Goal: Register for event/course

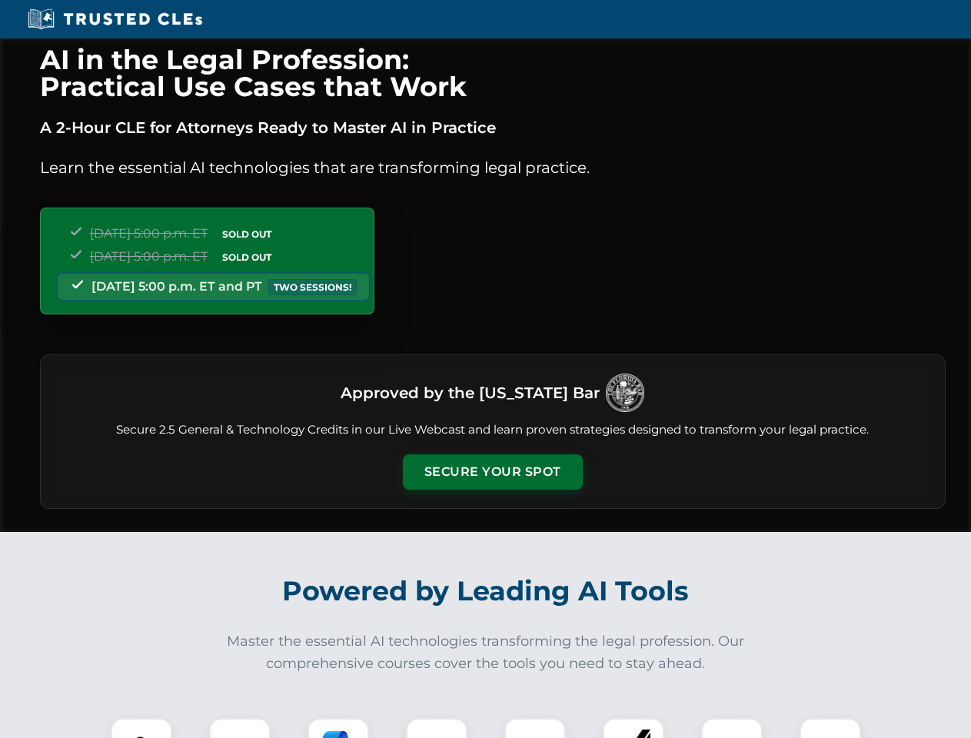
click at [492, 472] on button "Secure Your Spot" at bounding box center [493, 471] width 180 height 35
click at [141, 728] on img at bounding box center [141, 749] width 45 height 45
